Goal: Task Accomplishment & Management: Complete application form

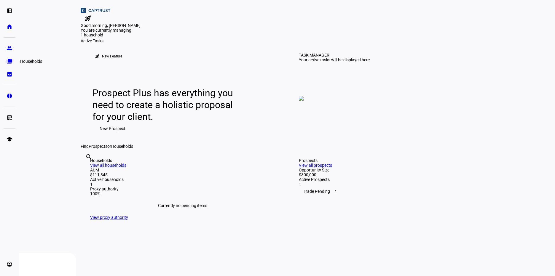
click at [7, 62] on eth-mat-symbol "folder_copy" at bounding box center [10, 61] width 6 height 6
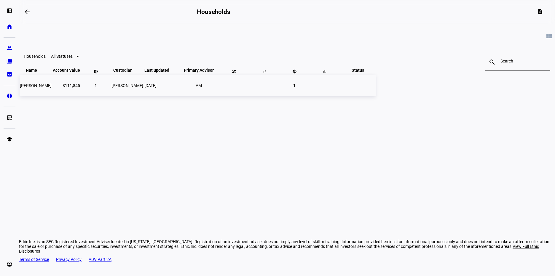
click at [52, 96] on td "[PERSON_NAME]" at bounding box center [36, 86] width 32 height 22
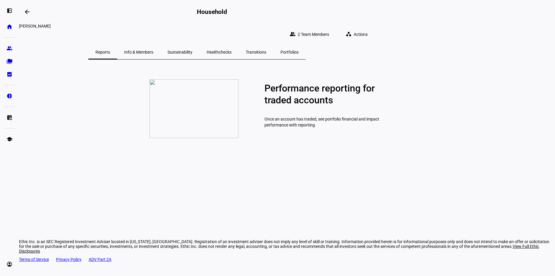
click at [368, 33] on span "Actions" at bounding box center [361, 34] width 14 height 12
click at [398, 223] on div at bounding box center [277, 138] width 555 height 276
click at [9, 29] on eth-mat-symbol "home" at bounding box center [10, 27] width 6 height 6
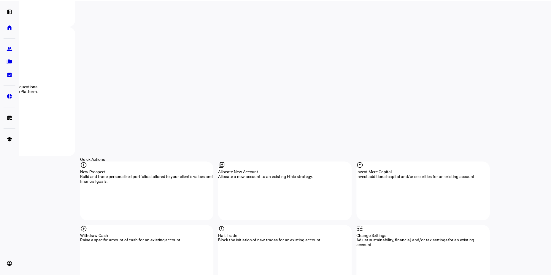
scroll to position [486, 0]
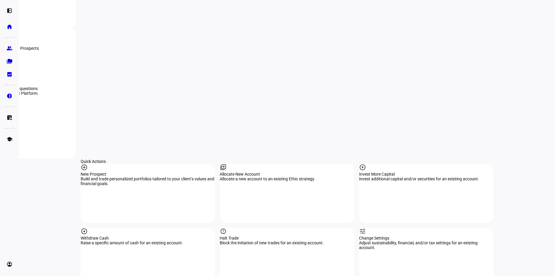
click at [7, 50] on eth-mat-symbol "group" at bounding box center [10, 48] width 6 height 6
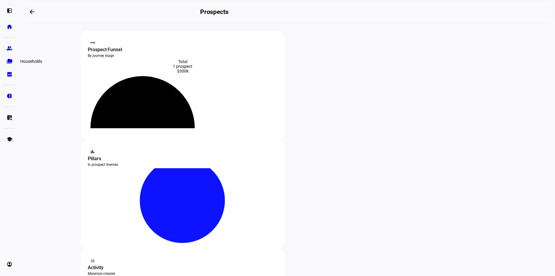
click at [7, 61] on eth-mat-symbol "folder_copy" at bounding box center [10, 61] width 6 height 6
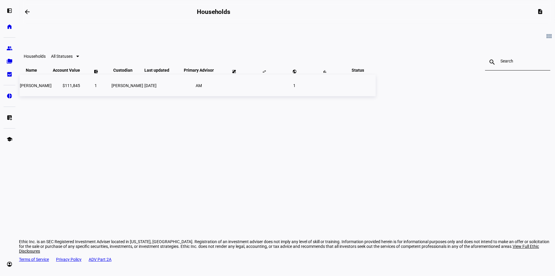
click at [52, 88] on span "[PERSON_NAME]" at bounding box center [36, 85] width 32 height 5
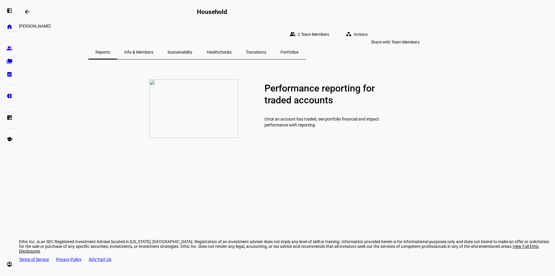
click at [329, 34] on span "2 Team Members" at bounding box center [313, 34] width 31 height 12
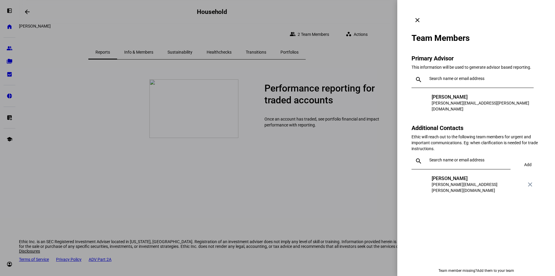
click at [330, 194] on div at bounding box center [277, 138] width 555 height 276
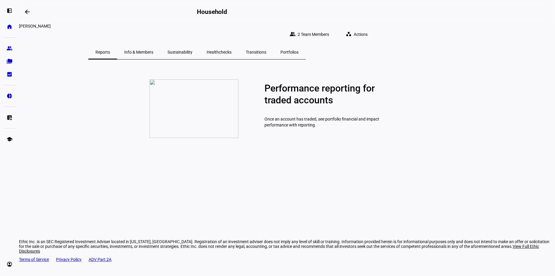
click at [153, 50] on span "Info & Members" at bounding box center [138, 52] width 29 height 4
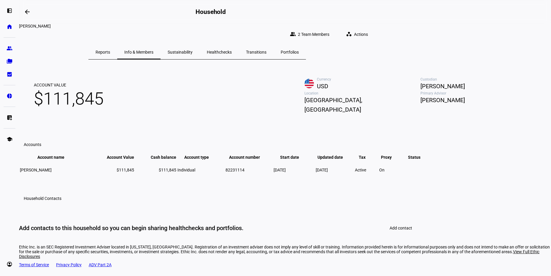
scroll to position [67, 0]
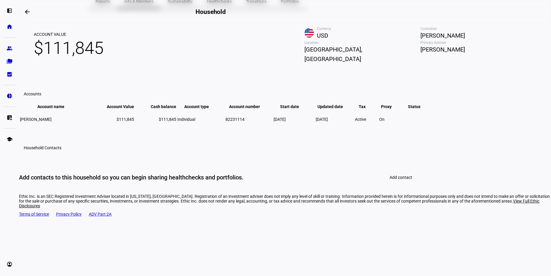
click at [382, 185] on span at bounding box center [400, 178] width 37 height 14
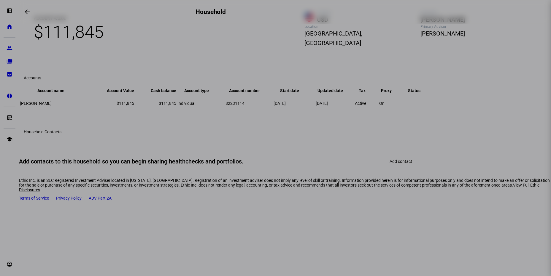
scroll to position [0, 0]
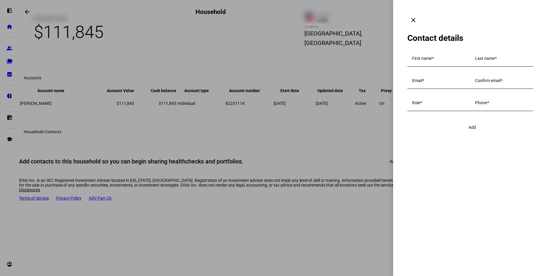
click at [420, 13] on span at bounding box center [413, 20] width 14 height 14
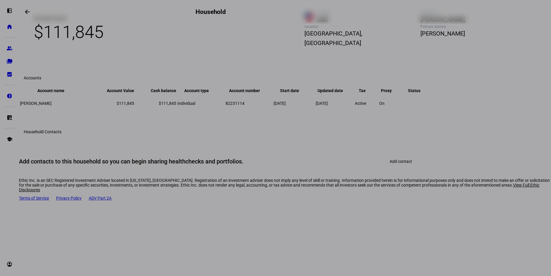
scroll to position [67, 0]
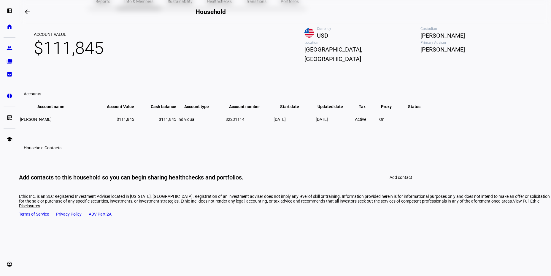
scroll to position [67, 0]
click at [402, 185] on span at bounding box center [400, 178] width 37 height 14
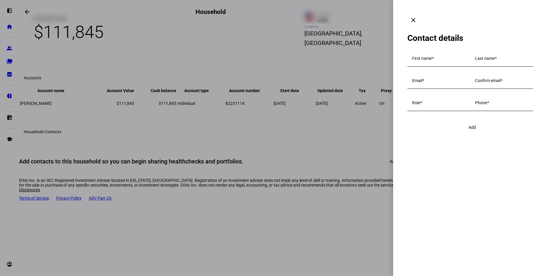
scroll to position [0, 0]
click at [437, 50] on div "First name" at bounding box center [438, 58] width 53 height 17
type input "Heather"
type input "Munoz"
type input "heather@munozsb.com"
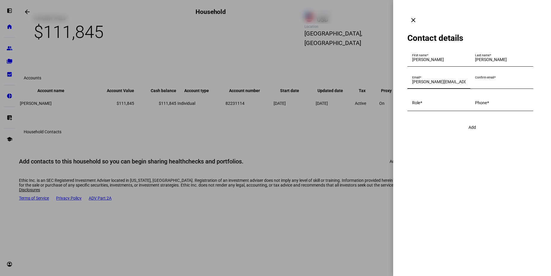
type input "heather@munozsb.com"
click at [431, 106] on input "Role" at bounding box center [438, 104] width 53 height 5
type input "Account Owner"
type input "805-895-0502"
click at [474, 130] on span "Add" at bounding box center [471, 127] width 7 height 5
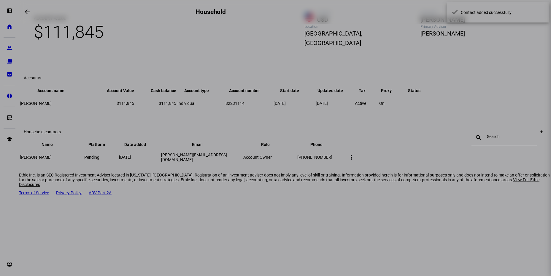
scroll to position [55, 0]
